Goal: Find specific page/section

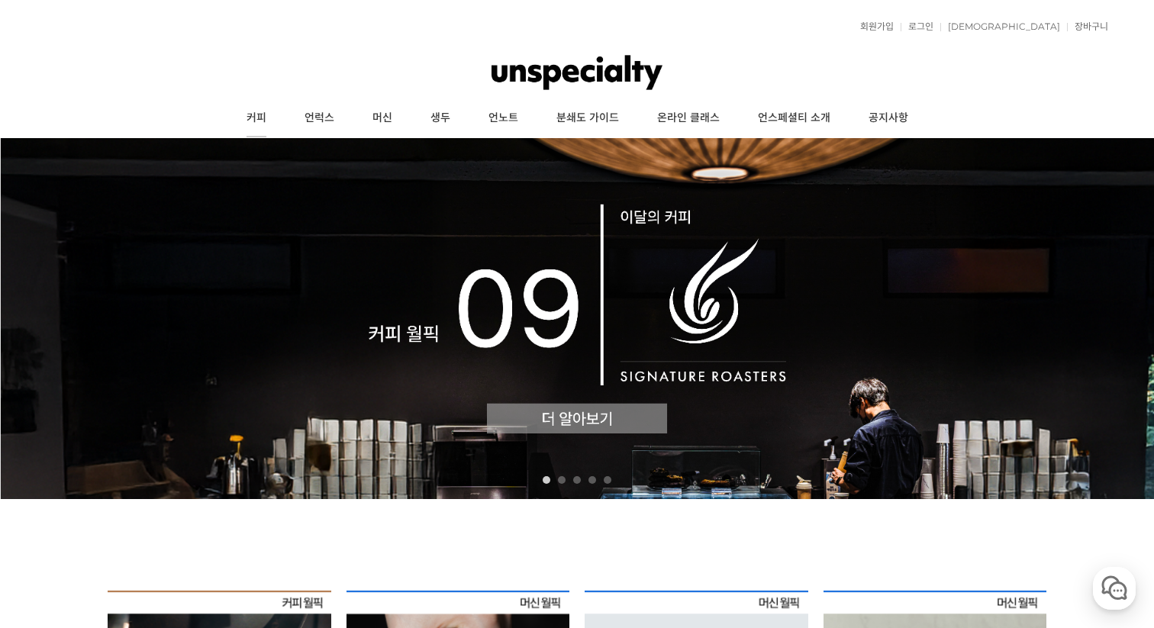
click at [260, 118] on link "커피" at bounding box center [256, 118] width 58 height 38
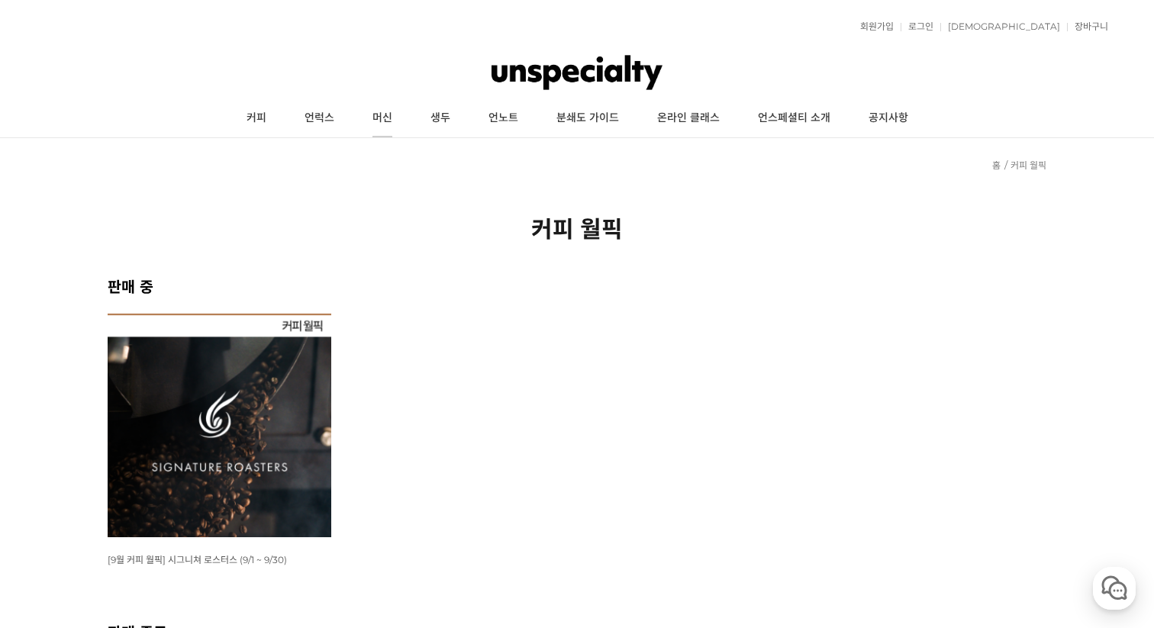
click at [383, 114] on link "머신" at bounding box center [382, 118] width 58 height 38
